Goal: Check status: Check status

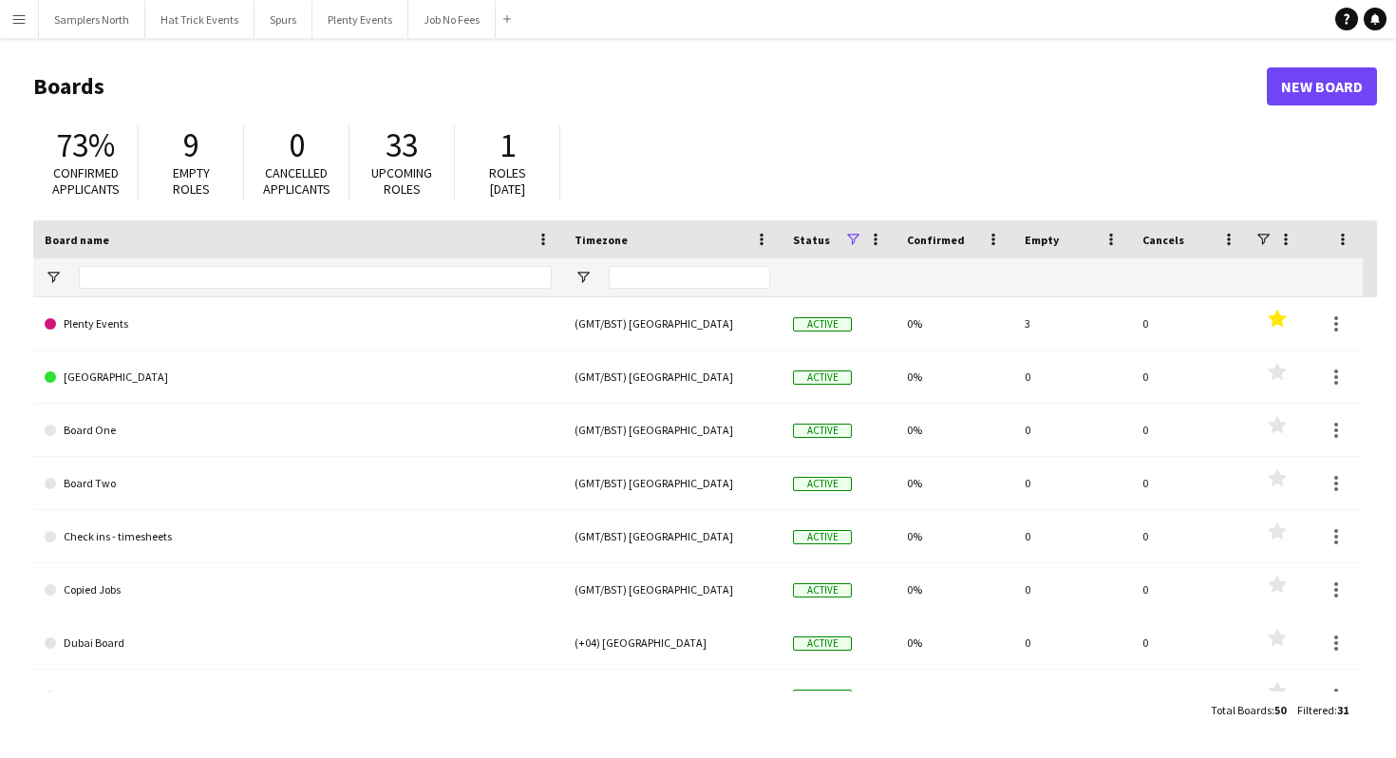
click at [17, 20] on app-icon "Menu" at bounding box center [18, 18] width 15 height 15
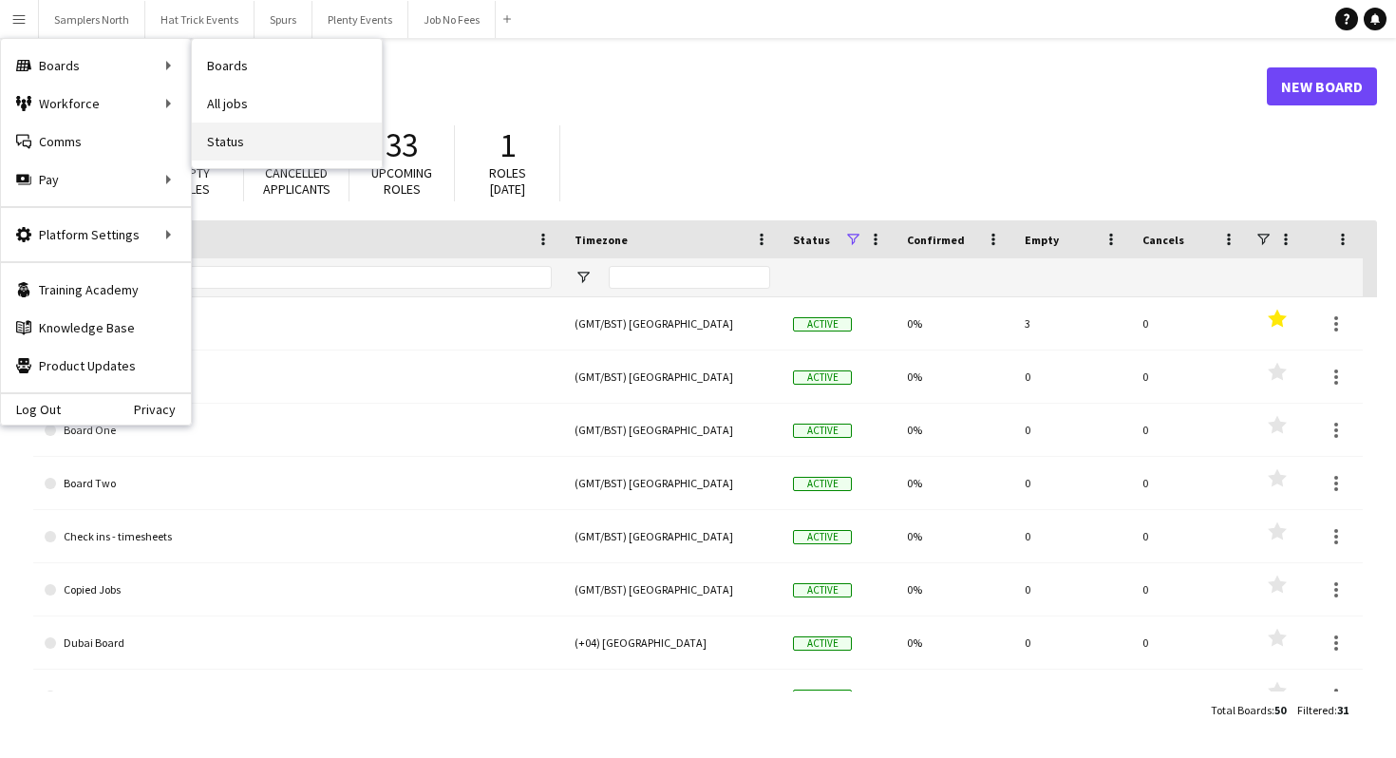
click at [223, 144] on link "Status" at bounding box center [287, 142] width 190 height 38
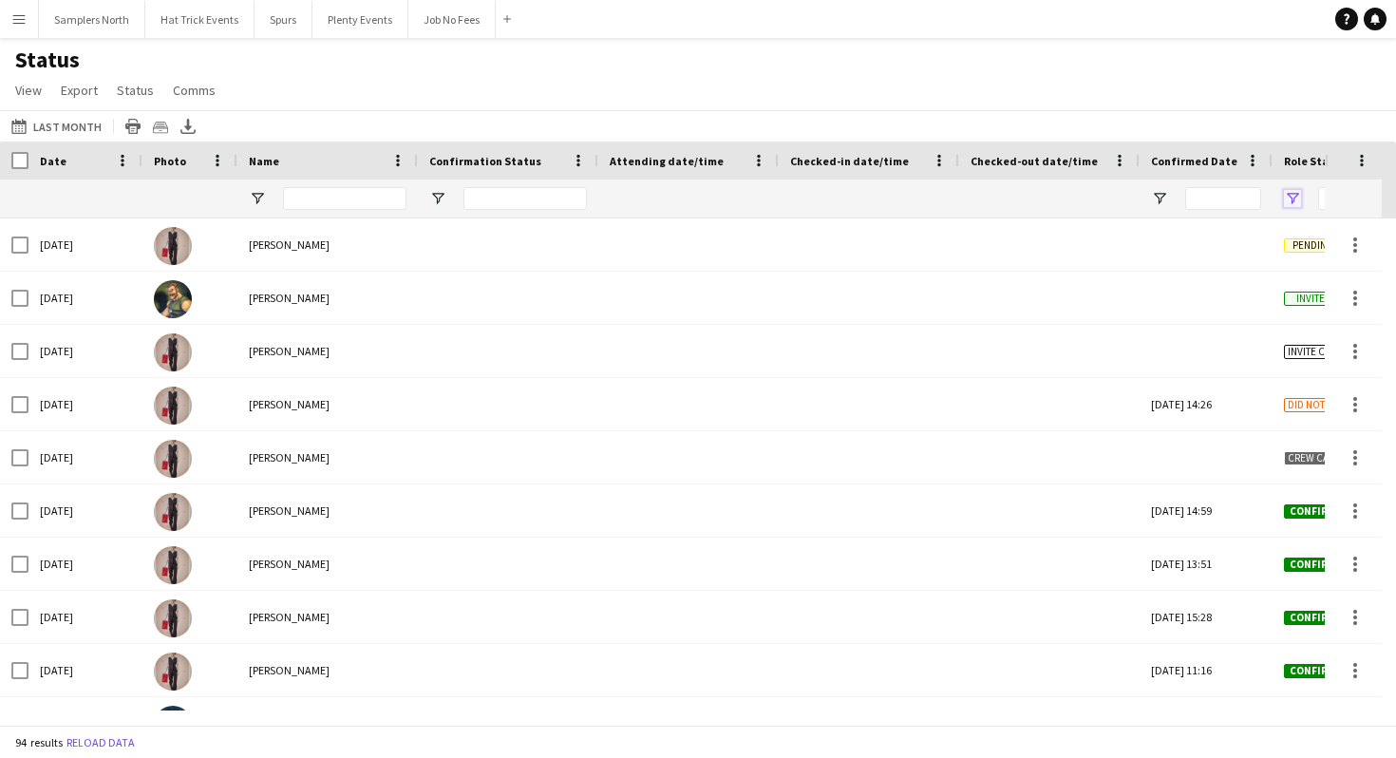
click at [1292, 198] on span "Open Filter Menu" at bounding box center [1292, 198] width 17 height 17
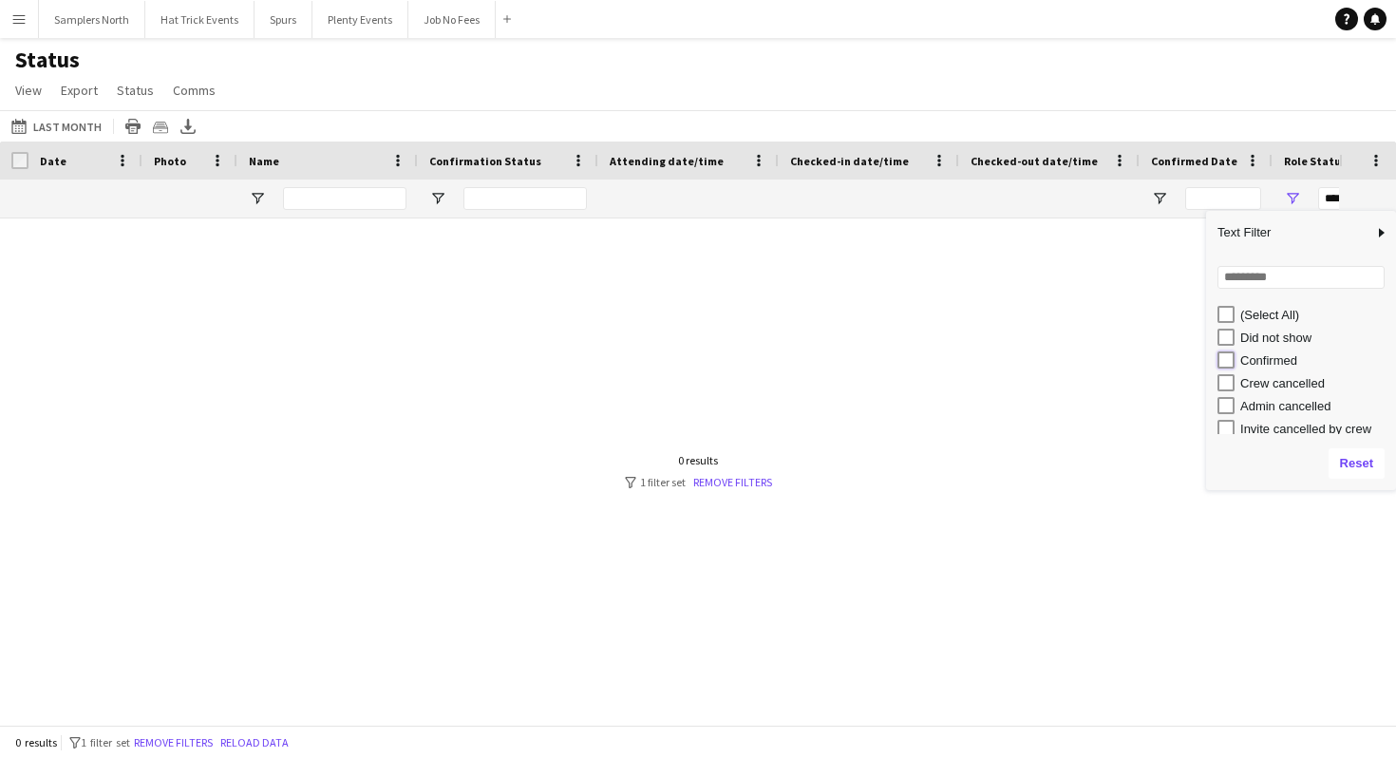
type input "**********"
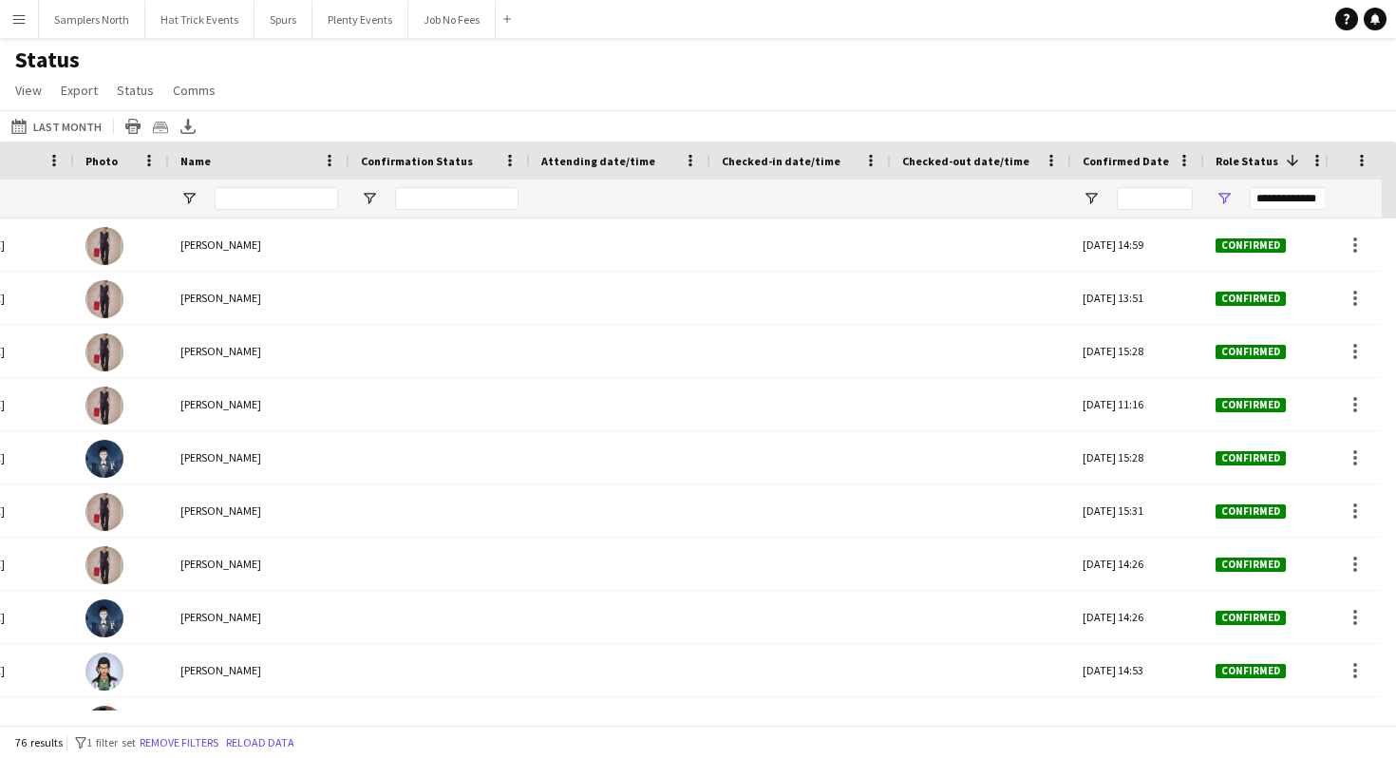
click at [23, 22] on app-icon "Menu" at bounding box center [18, 18] width 15 height 15
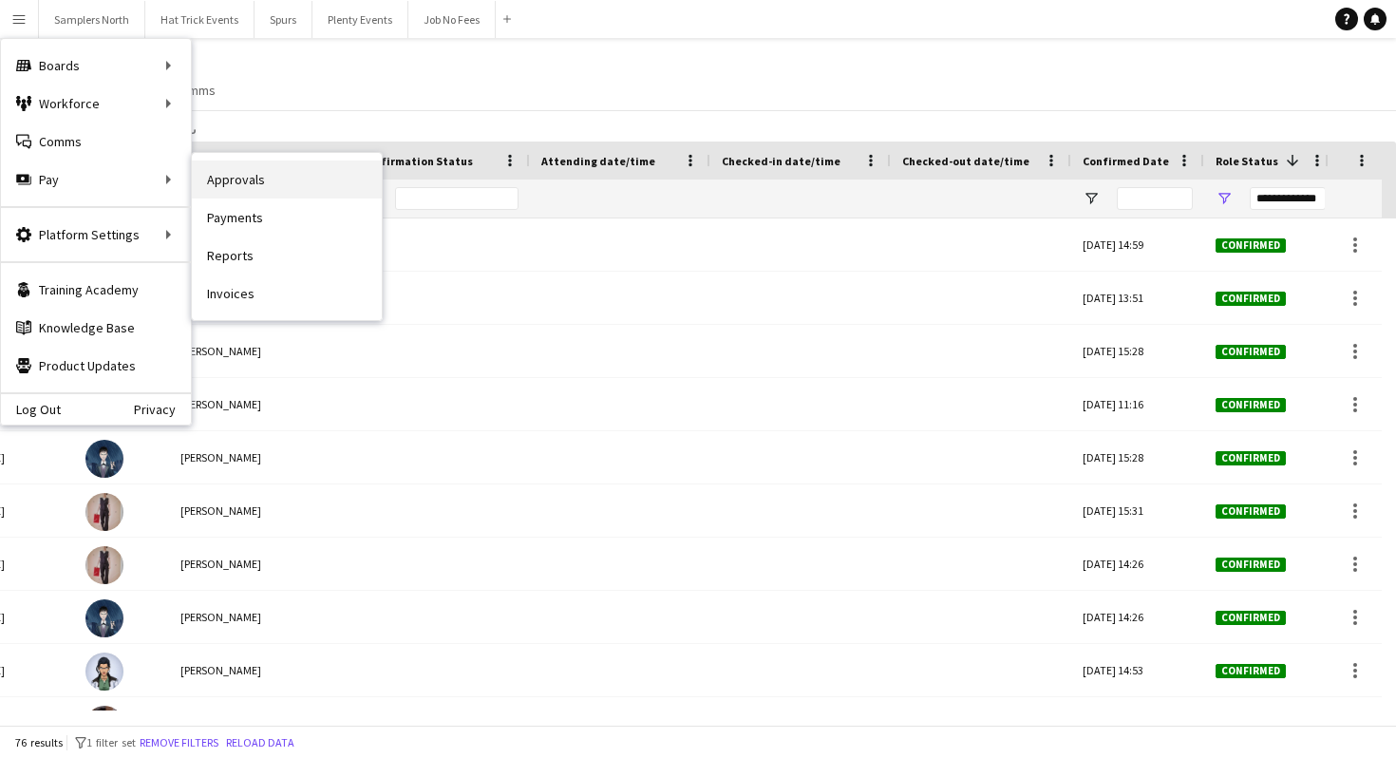
click at [240, 188] on link "Approvals" at bounding box center [287, 180] width 190 height 38
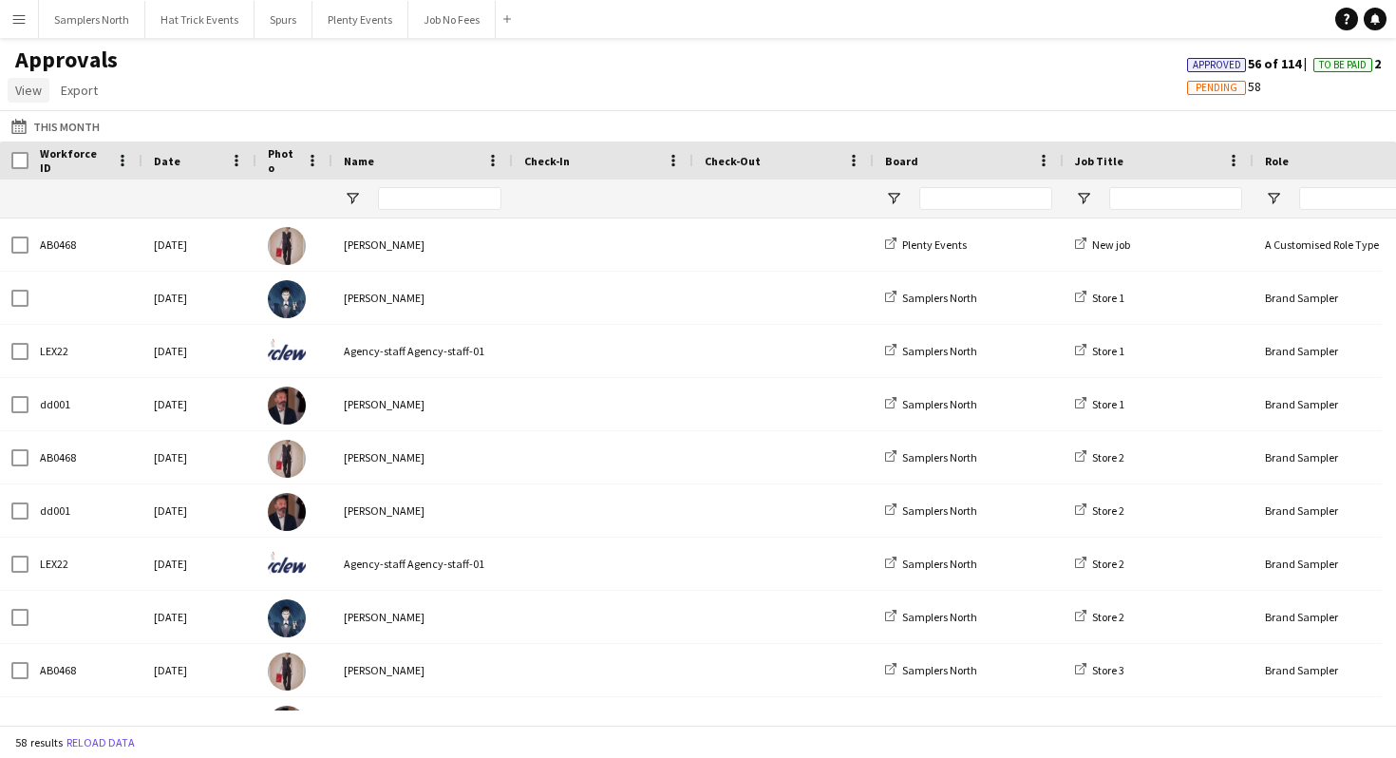
click at [36, 90] on span "View" at bounding box center [28, 90] width 27 height 17
click at [49, 132] on span "Customise view" at bounding box center [69, 131] width 90 height 17
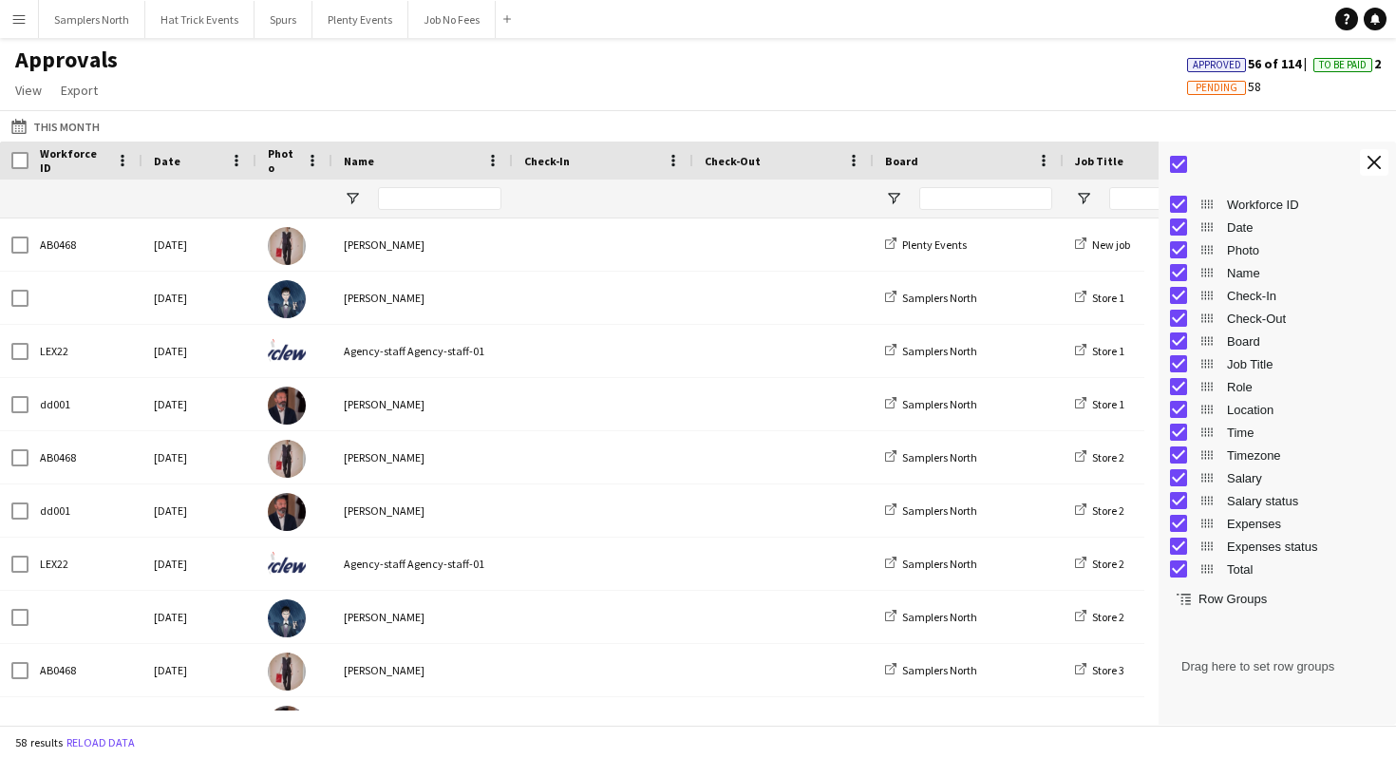
click at [1187, 167] on div at bounding box center [1277, 165] width 237 height 46
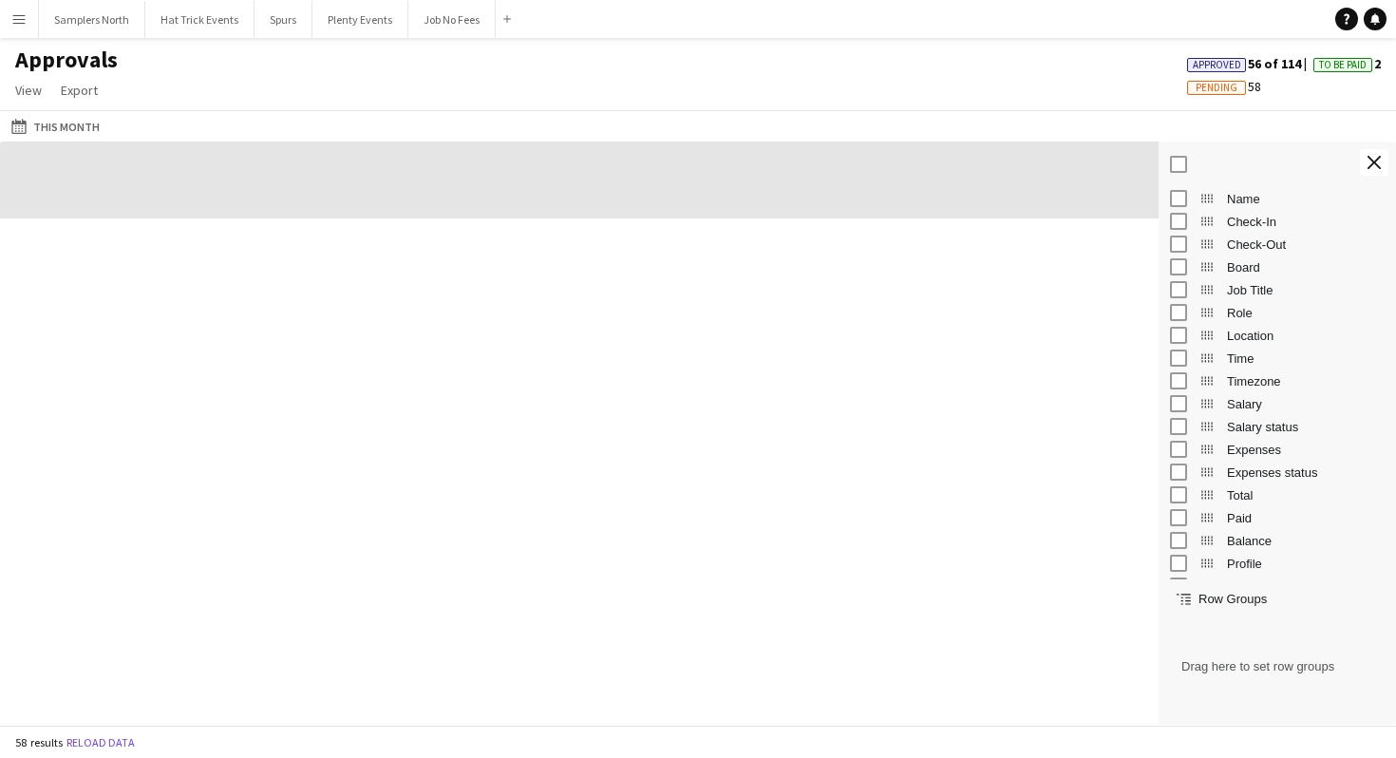
click at [21, 24] on app-icon "Menu" at bounding box center [18, 18] width 15 height 15
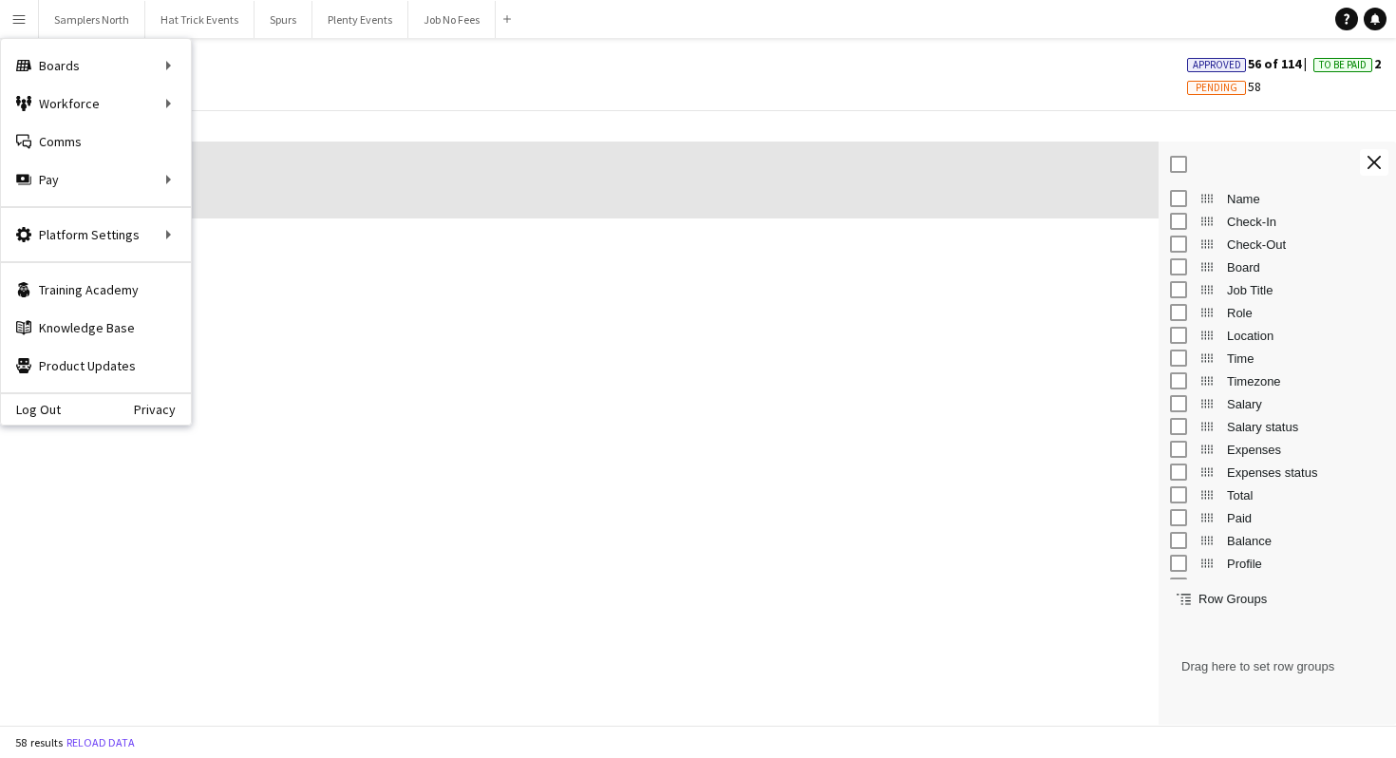
drag, startPoint x: 397, startPoint y: 63, endPoint x: 383, endPoint y: 76, distance: 19.5
click at [398, 63] on div "Approvals View Customise view Customise filters Reset Filters Reset View Reset …" at bounding box center [698, 78] width 1396 height 65
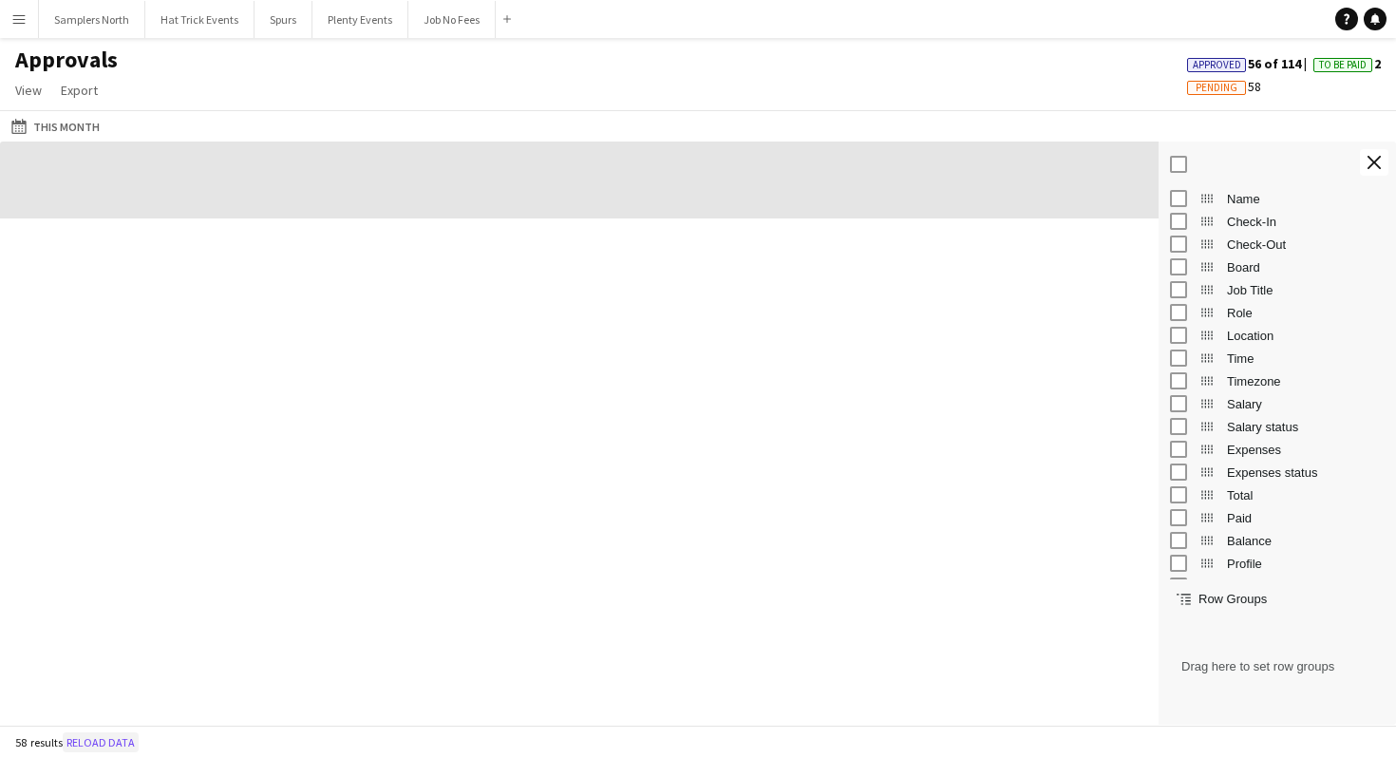
click at [100, 744] on button "Reload data" at bounding box center [101, 742] width 76 height 21
click at [25, 94] on span "View" at bounding box center [28, 90] width 27 height 17
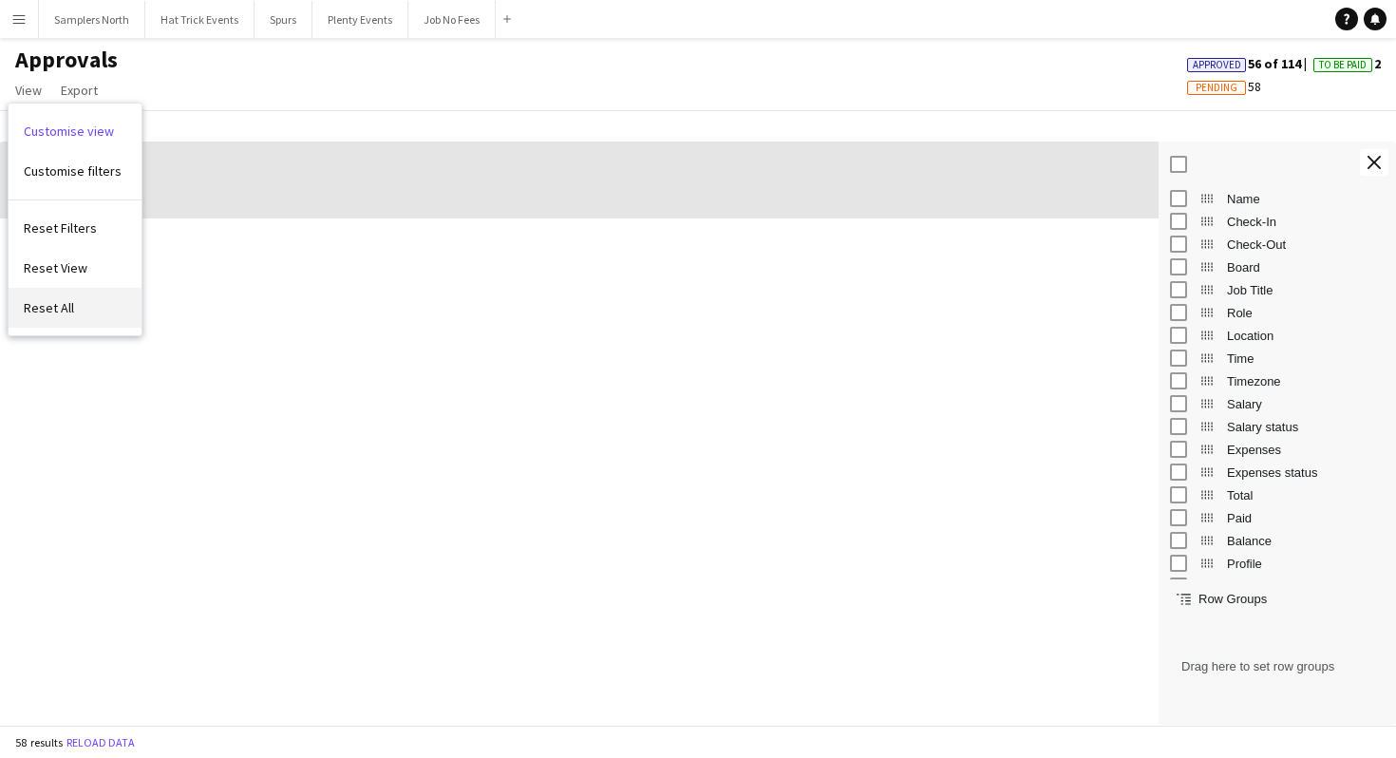
click at [62, 308] on span "Reset All" at bounding box center [49, 307] width 50 height 17
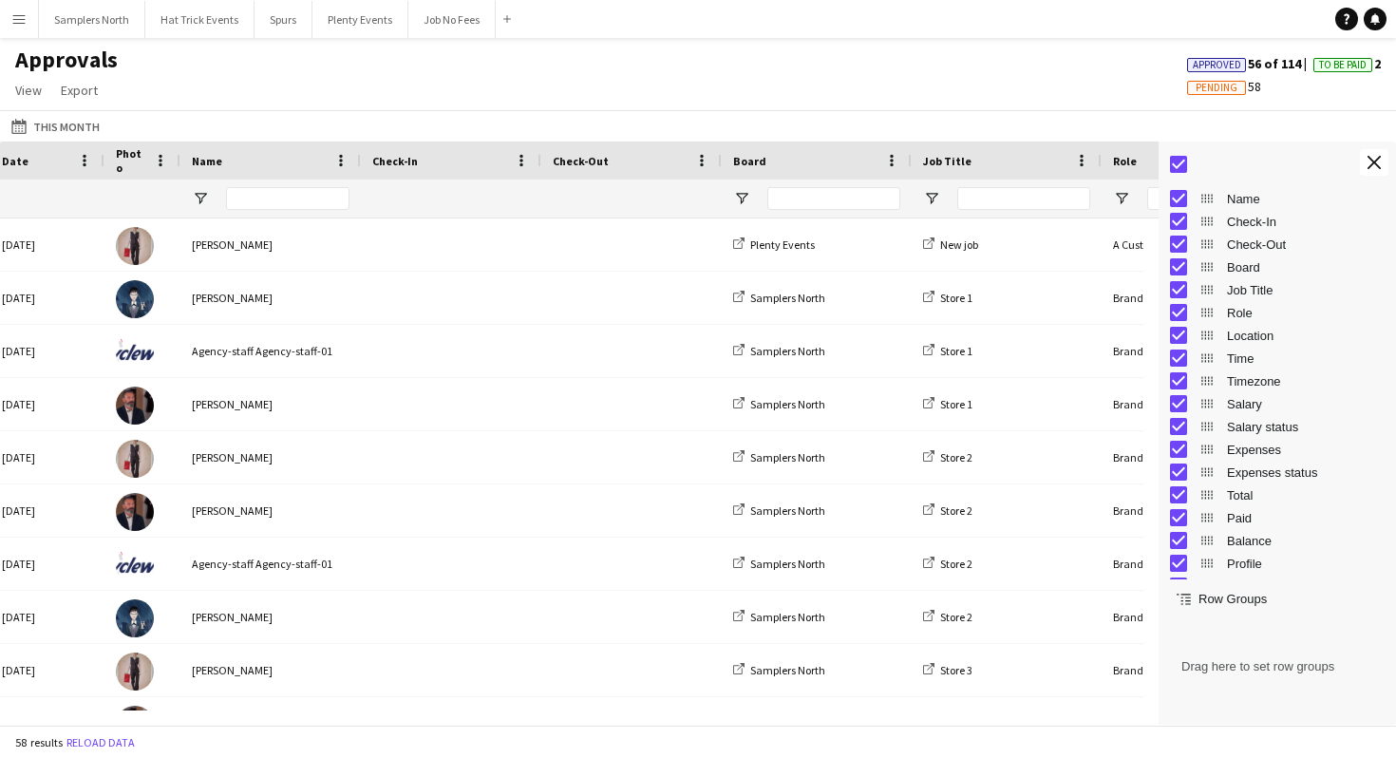
scroll to position [0, 325]
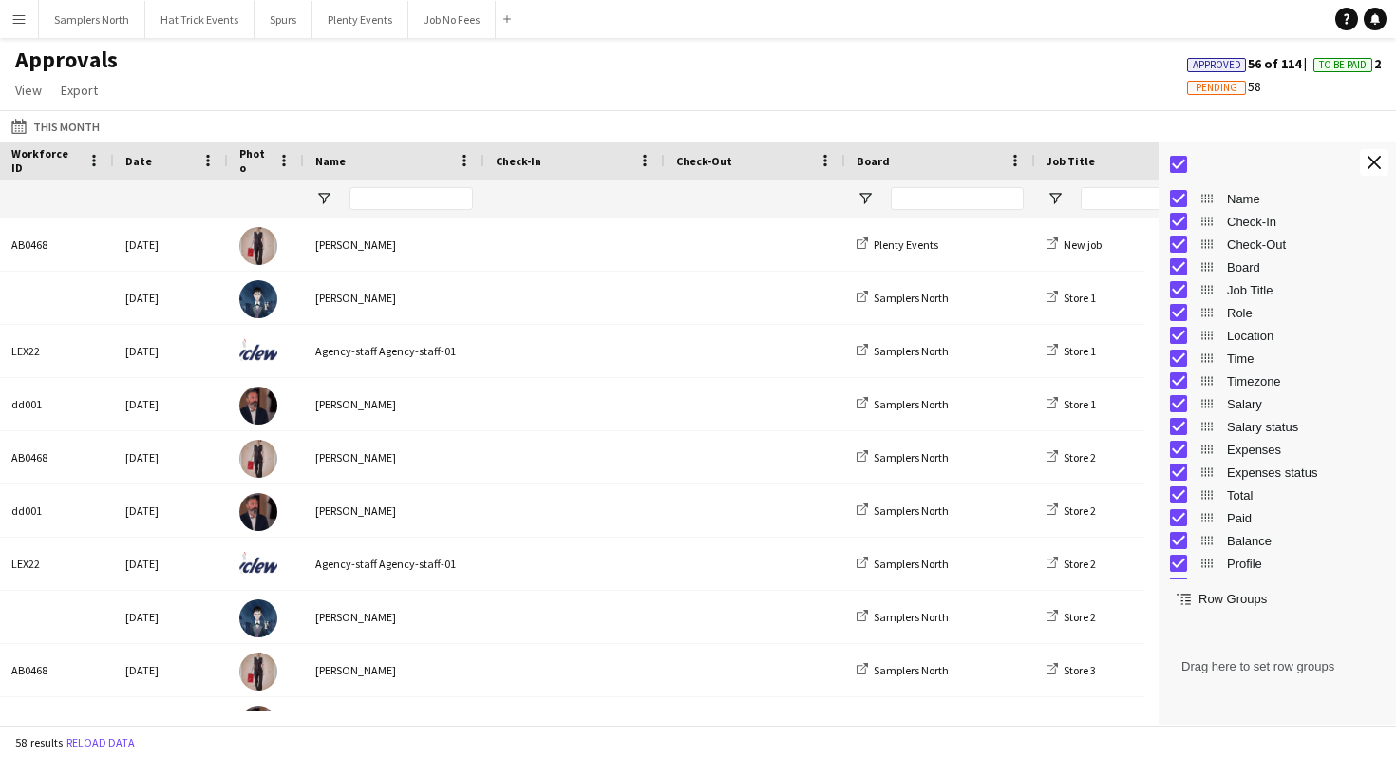
click at [19, 22] on app-icon "Menu" at bounding box center [18, 18] width 15 height 15
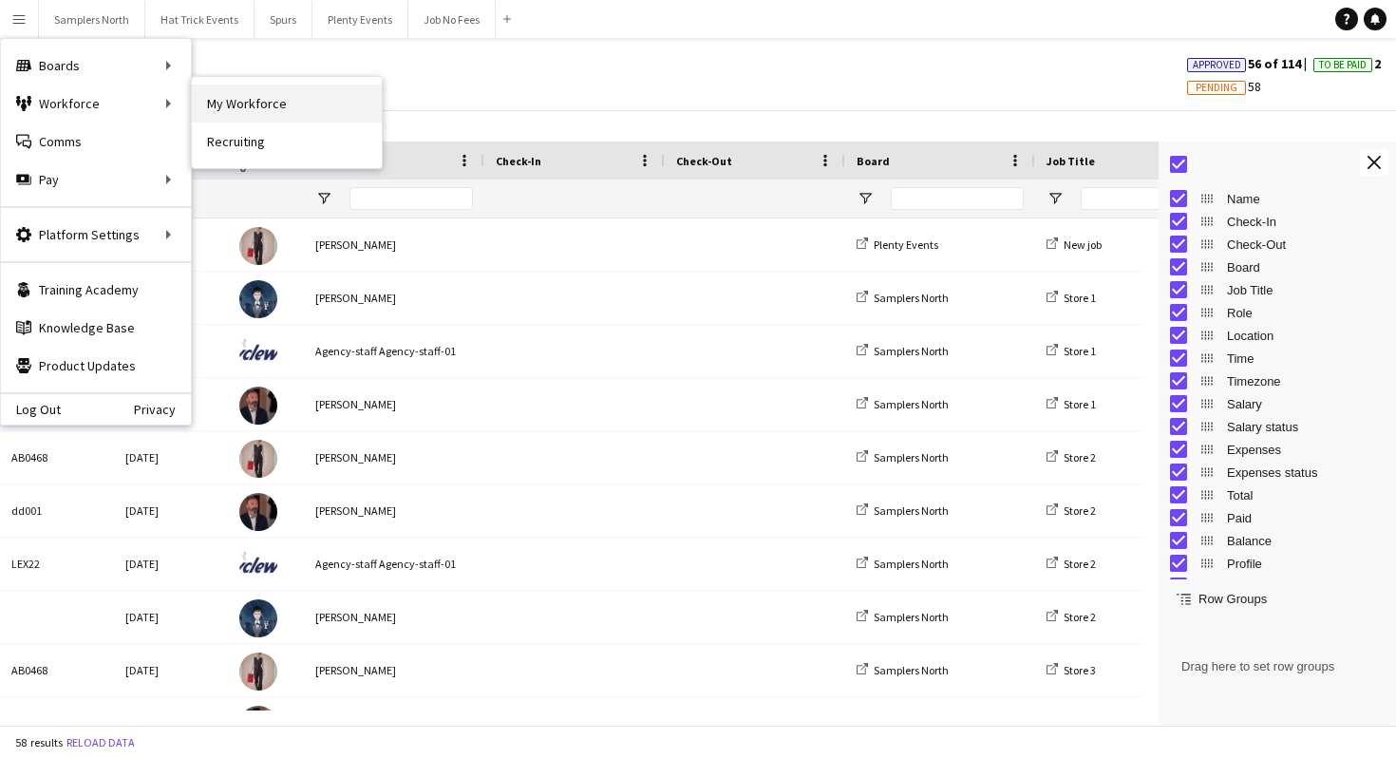
click at [233, 107] on link "My Workforce" at bounding box center [287, 104] width 190 height 38
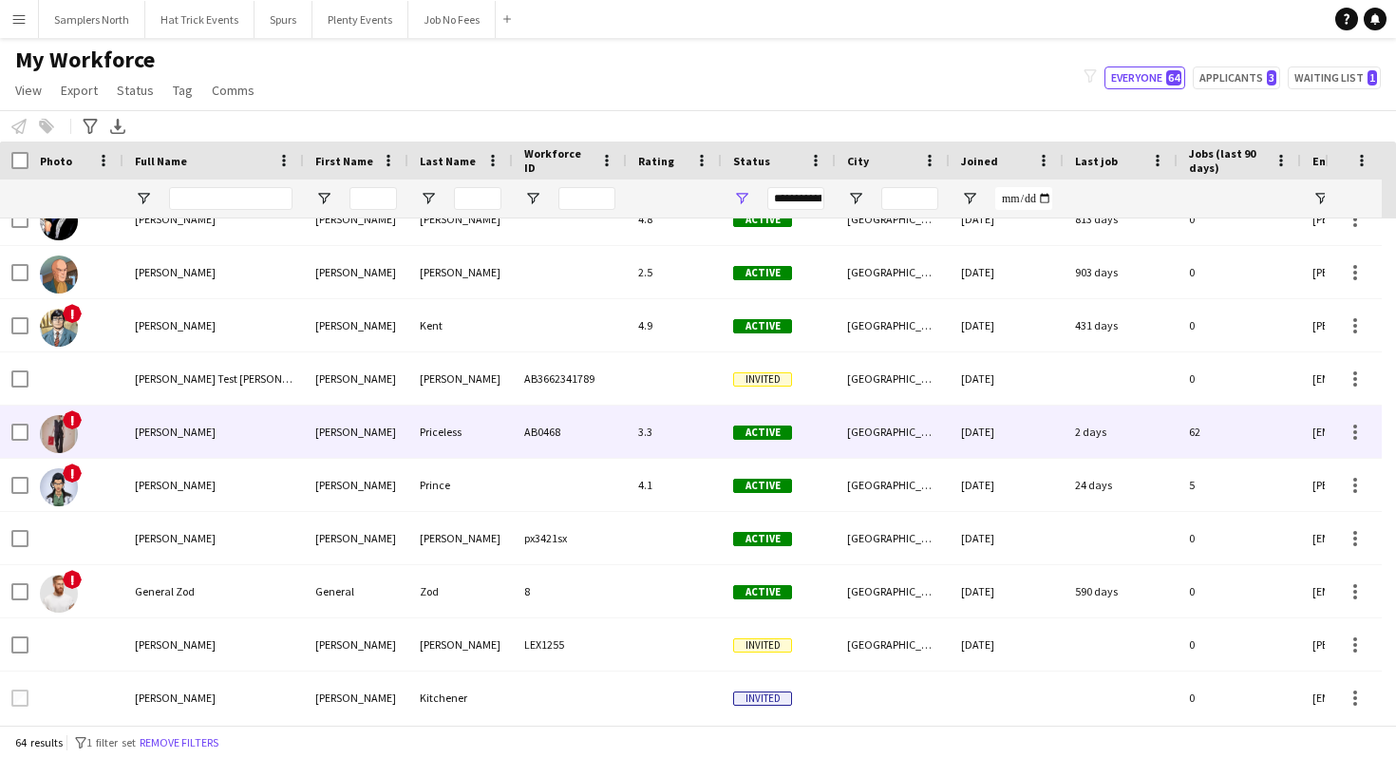
click at [263, 440] on div "[PERSON_NAME]" at bounding box center [213, 432] width 180 height 52
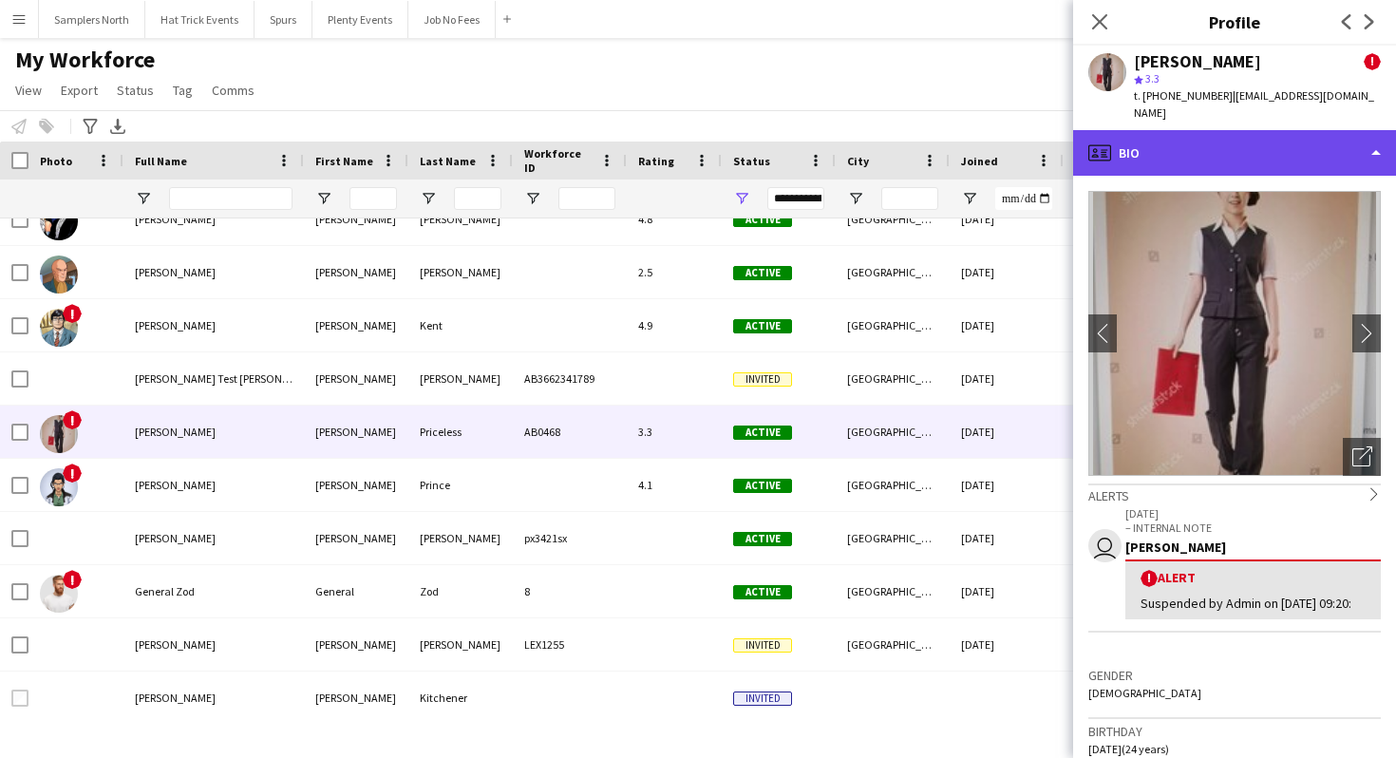
click at [1237, 139] on div "profile Bio" at bounding box center [1234, 153] width 323 height 46
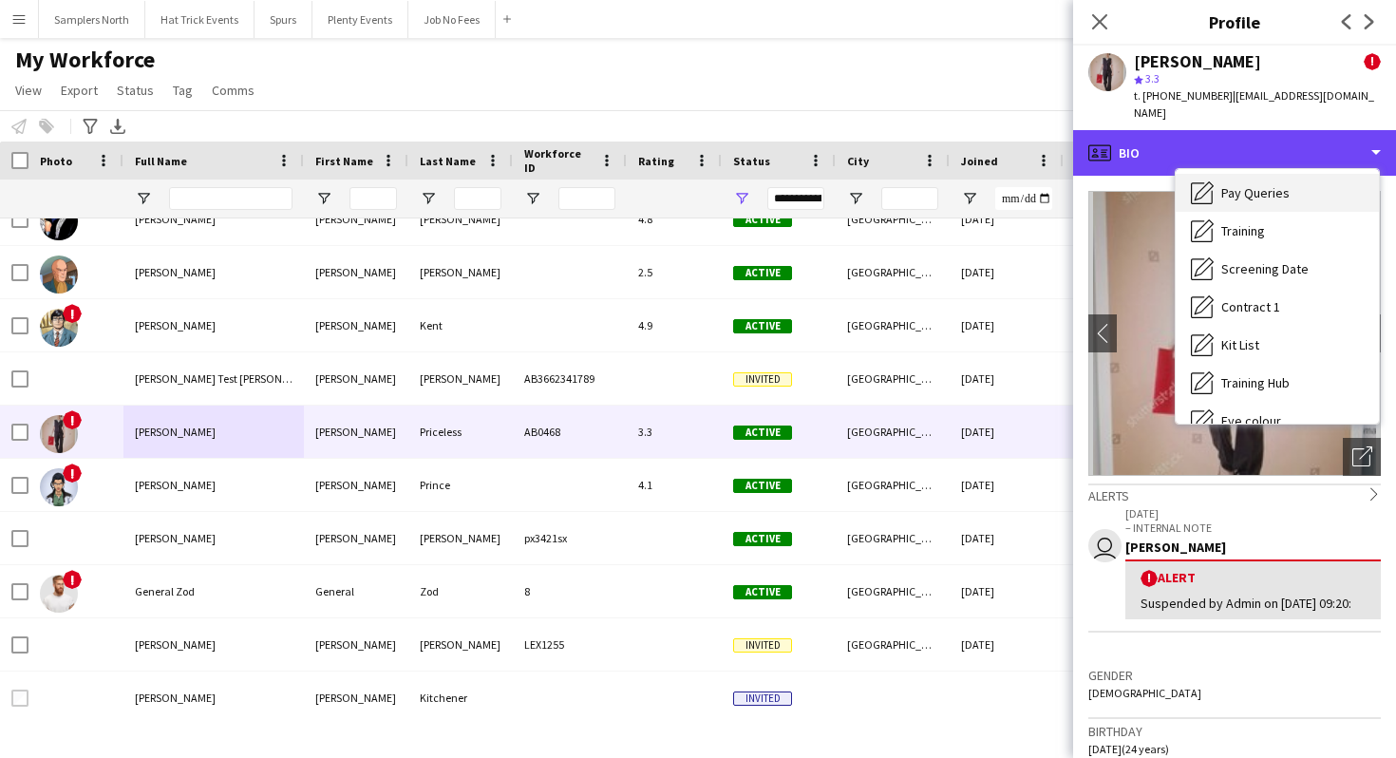
scroll to position [672, 0]
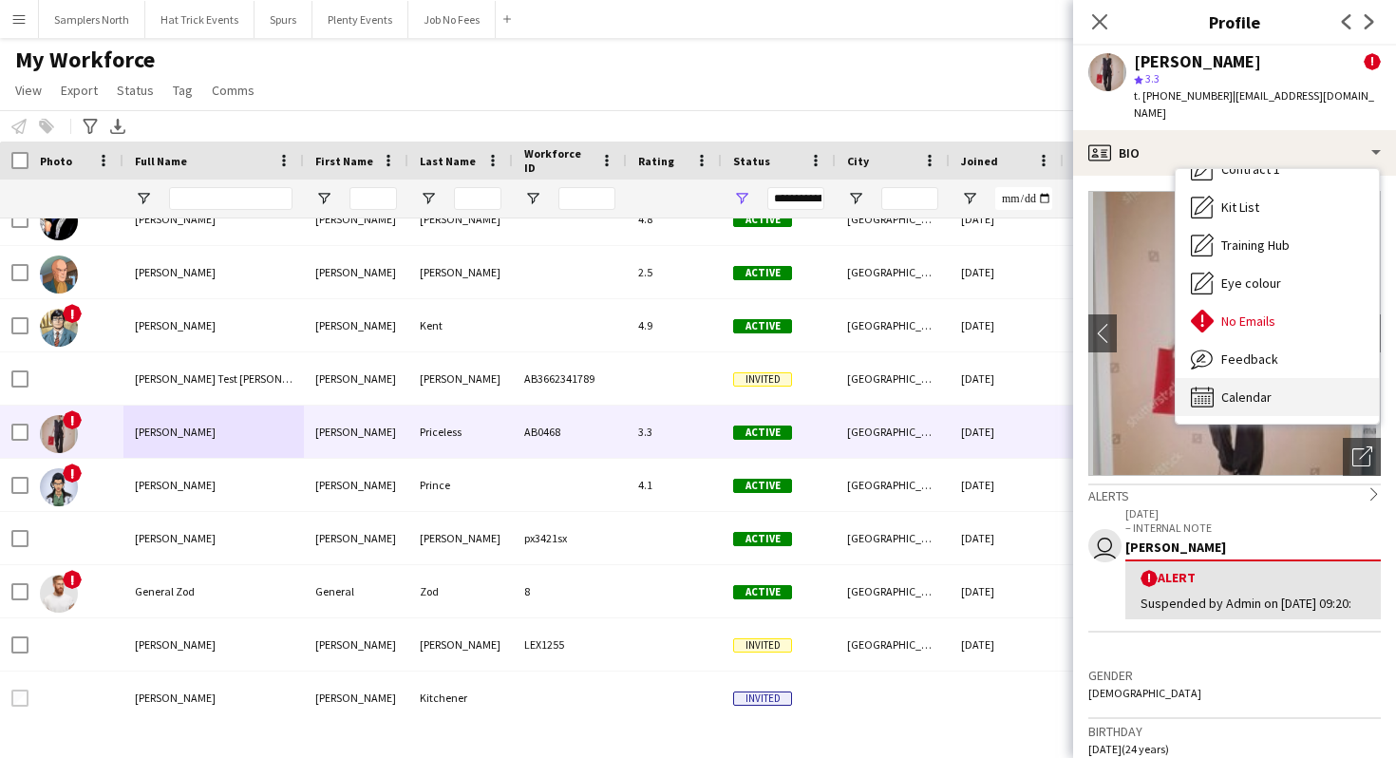
click at [1253, 388] on span "Calendar" at bounding box center [1246, 396] width 50 height 17
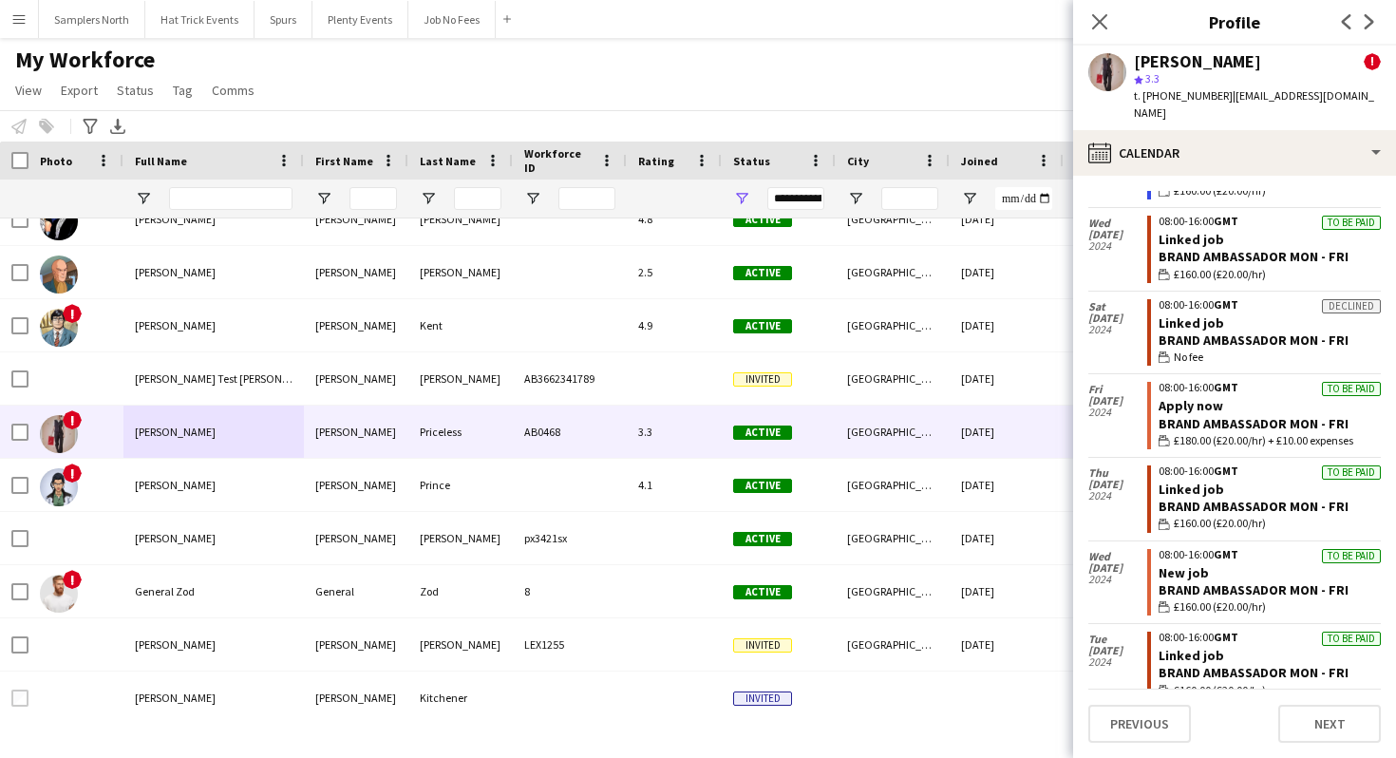
scroll to position [17519, 0]
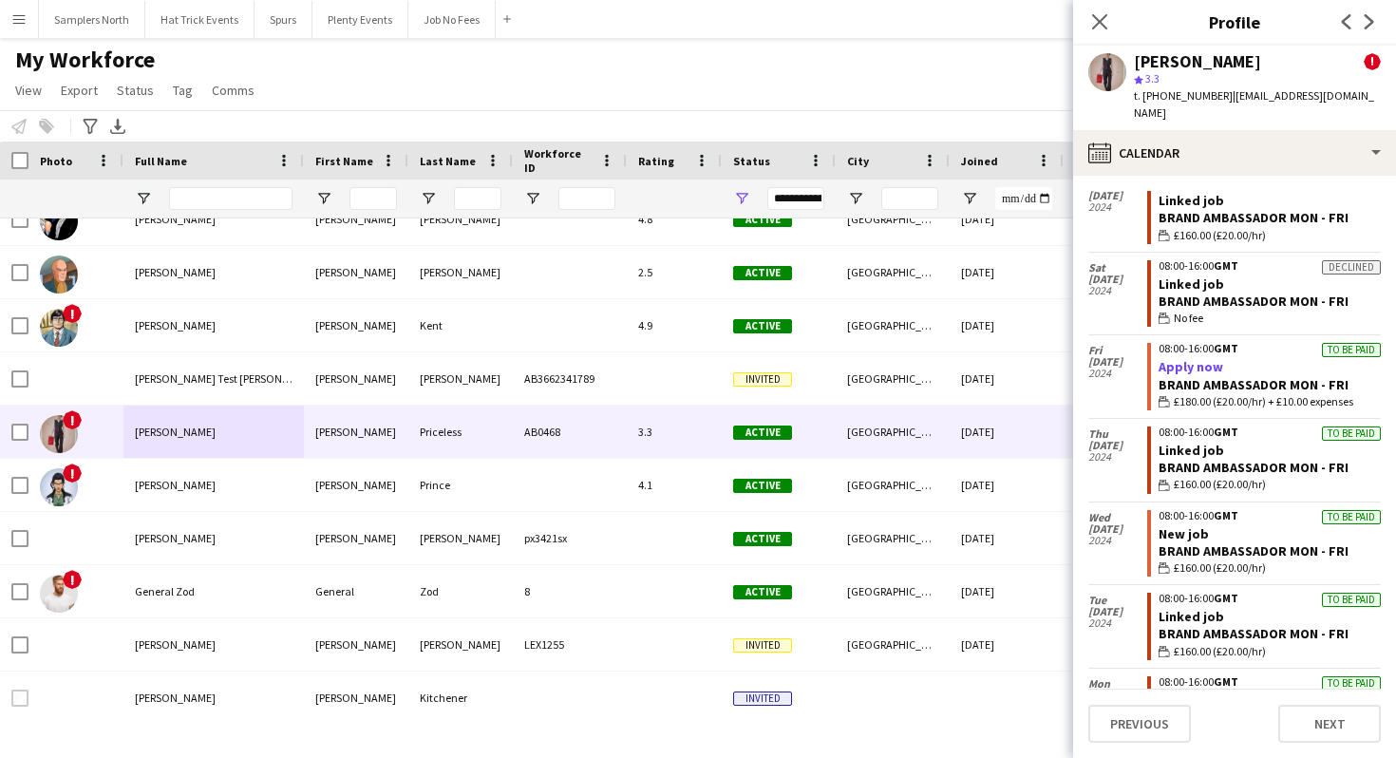
click at [1199, 358] on link "Apply now" at bounding box center [1191, 366] width 65 height 17
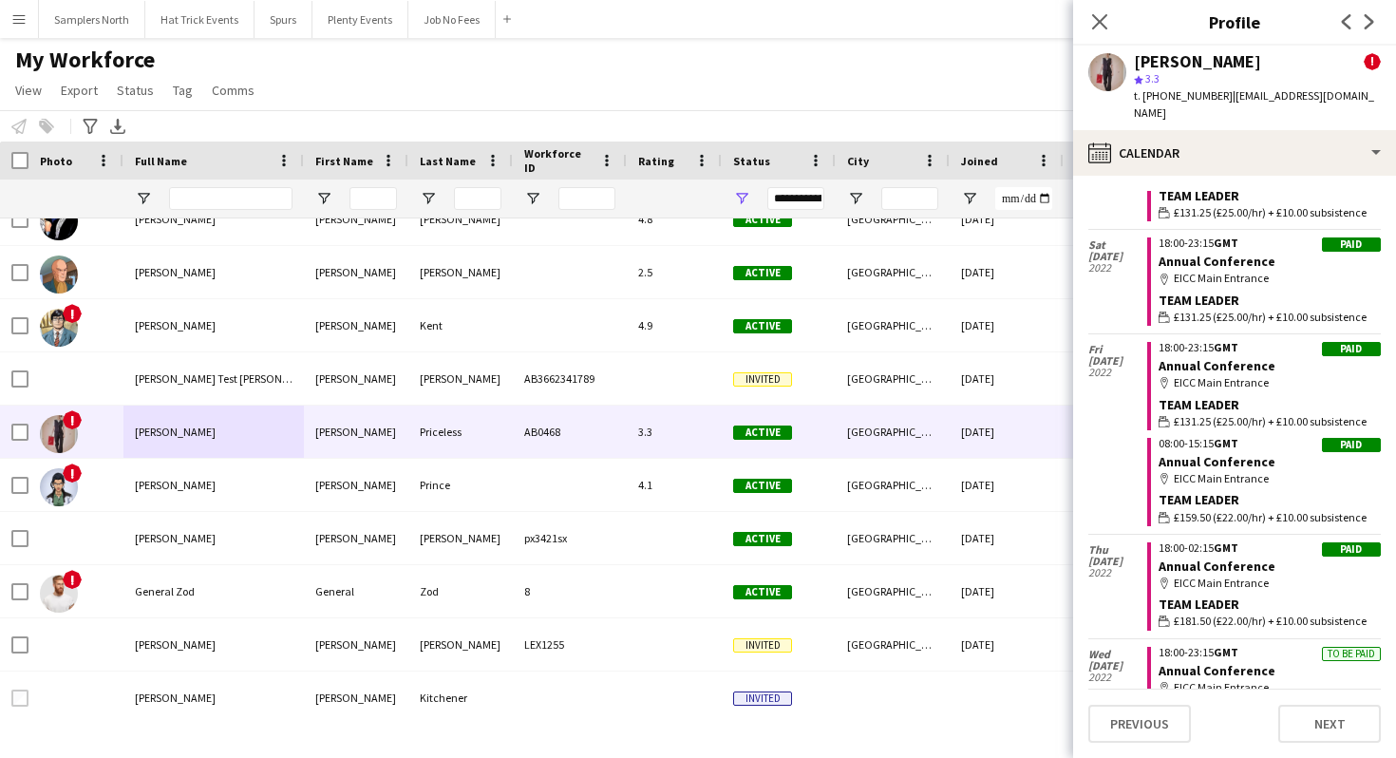
scroll to position [40473, 0]
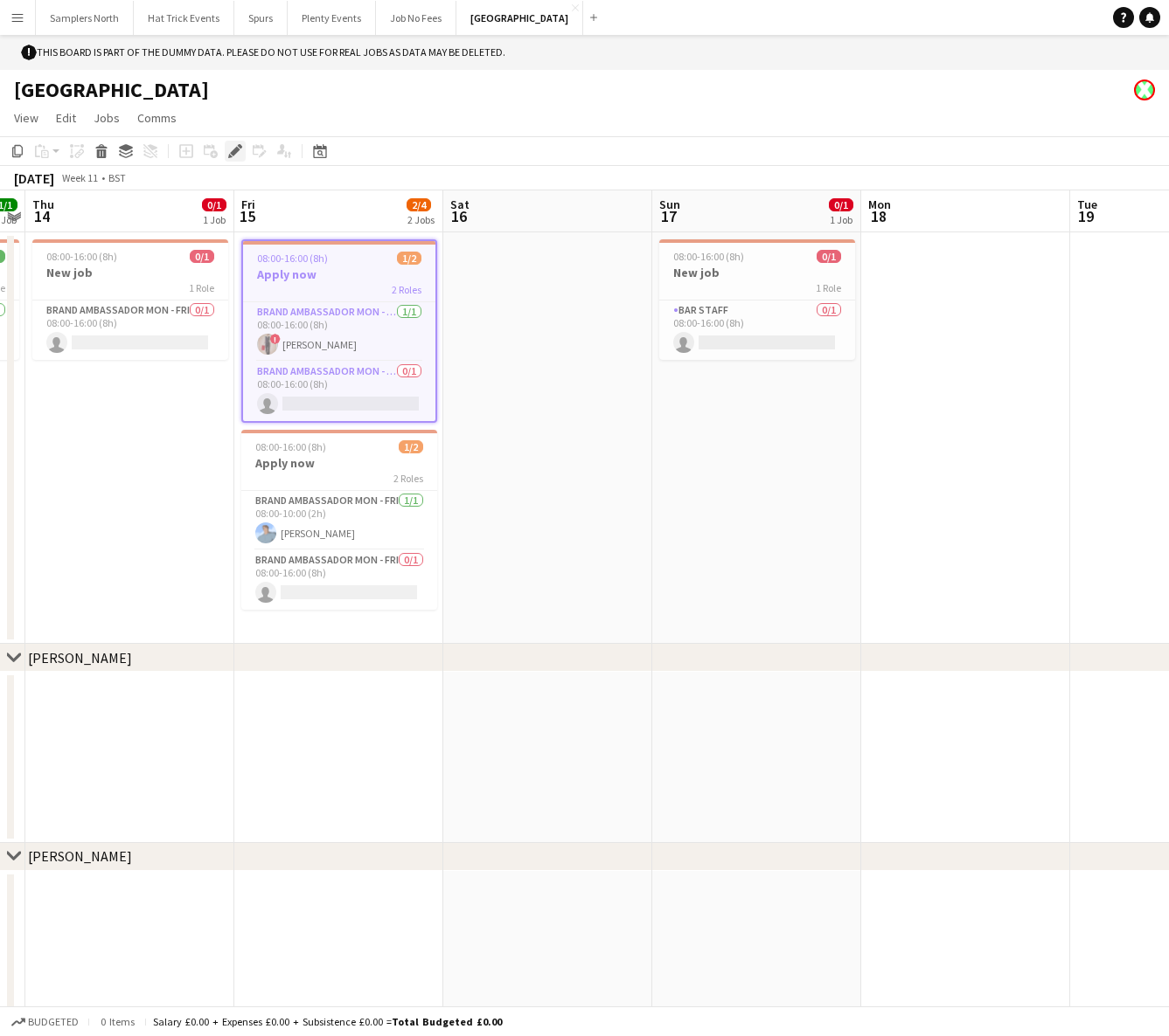
click at [230, 156] on icon at bounding box center [230, 156] width 5 height 5
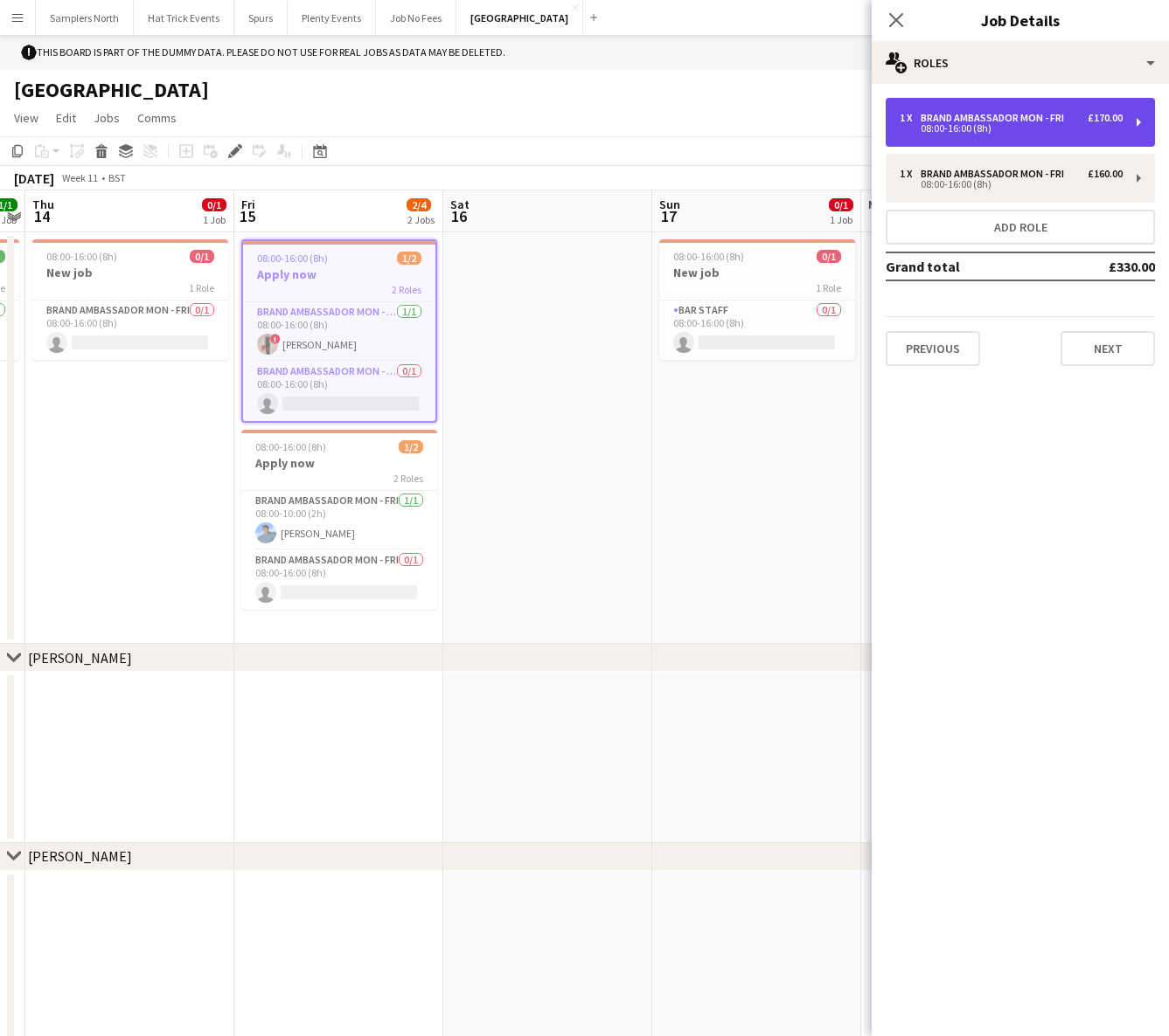
click at [1082, 124] on div "08:00-16:00 (8h)" at bounding box center [1011, 128] width 223 height 8
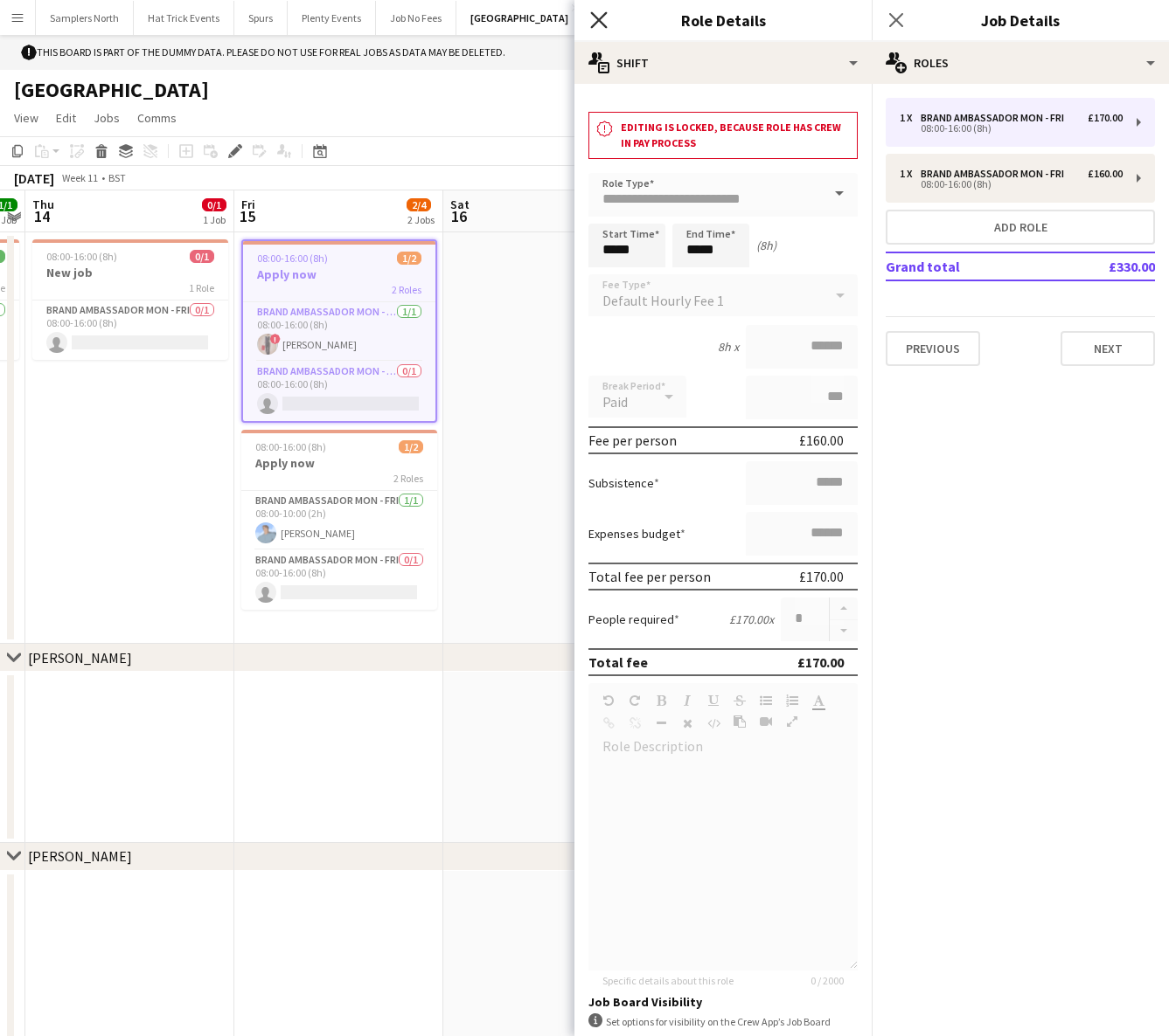
click at [605, 18] on icon "Close pop-in" at bounding box center [598, 19] width 17 height 17
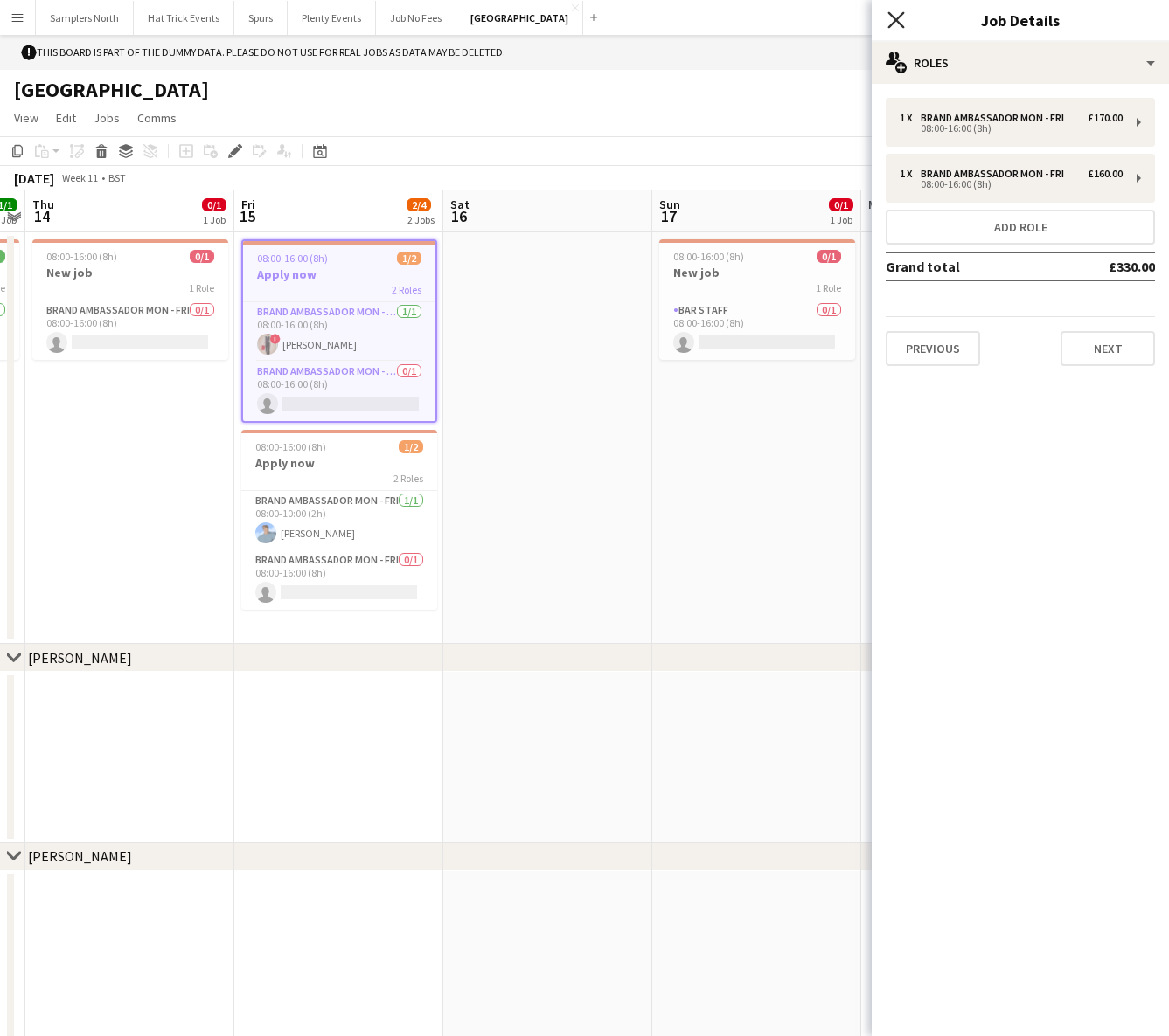
click at [893, 19] on icon "Close pop-in" at bounding box center [896, 19] width 17 height 17
